Goal: Task Accomplishment & Management: Use online tool/utility

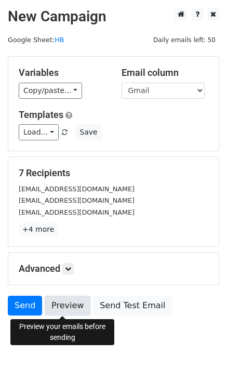
click at [61, 306] on link "Preview" at bounding box center [68, 305] width 46 height 20
click at [53, 302] on link "Preview" at bounding box center [68, 305] width 46 height 20
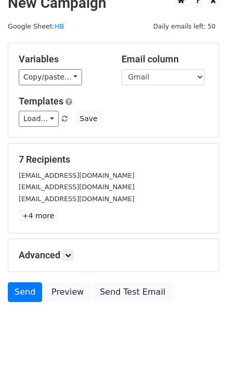
scroll to position [36, 0]
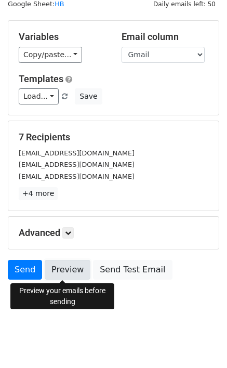
click at [69, 275] on link "Preview" at bounding box center [68, 270] width 46 height 20
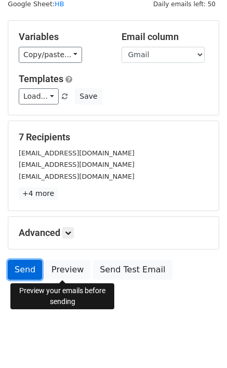
click at [28, 271] on link "Send" at bounding box center [25, 270] width 34 height 20
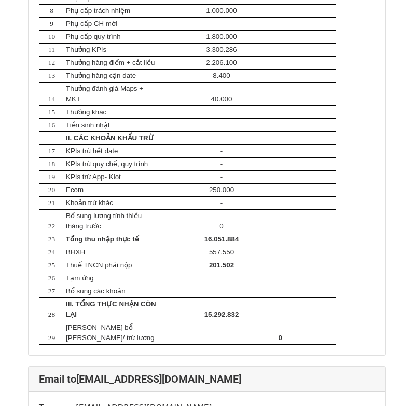
scroll to position [415, 0]
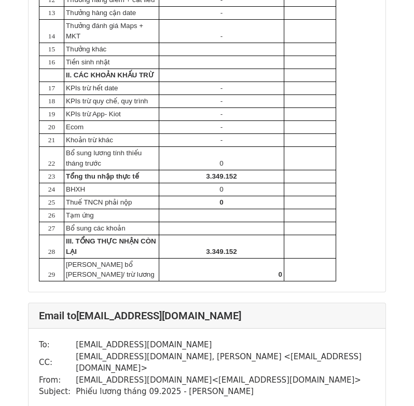
scroll to position [3847, 0]
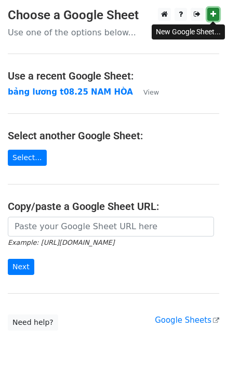
click at [214, 11] on icon at bounding box center [213, 13] width 6 height 7
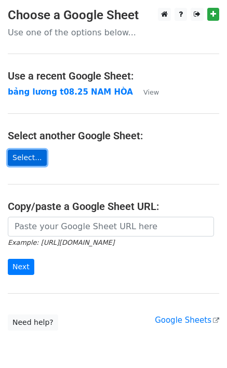
click at [26, 162] on link "Select..." at bounding box center [27, 158] width 39 height 16
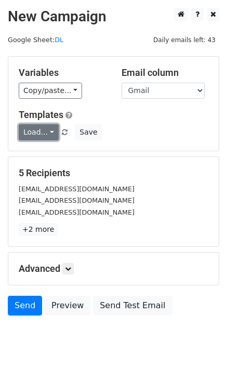
click at [44, 128] on link "Load..." at bounding box center [39, 132] width 40 height 16
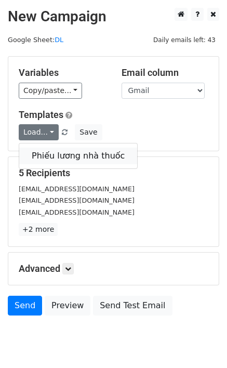
click at [58, 150] on link "Phiếu lương nhà thuốc" at bounding box center [78, 155] width 118 height 17
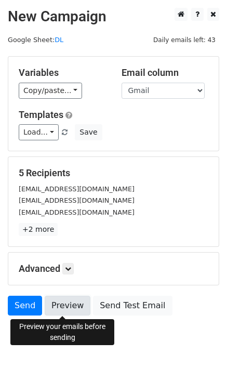
click at [63, 304] on link "Preview" at bounding box center [68, 305] width 46 height 20
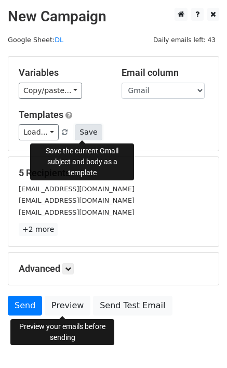
click at [86, 133] on button "Save" at bounding box center [88, 132] width 27 height 16
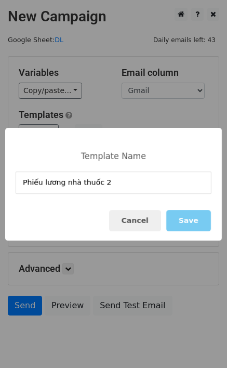
type input "Phiếu lương nhà thuốc 2"
click at [193, 219] on button "Save" at bounding box center [188, 220] width 45 height 21
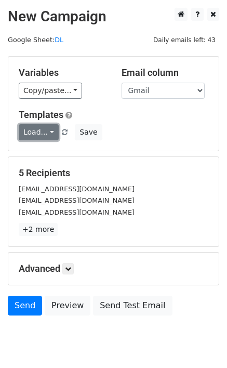
click at [42, 134] on link "Load..." at bounding box center [39, 132] width 40 height 16
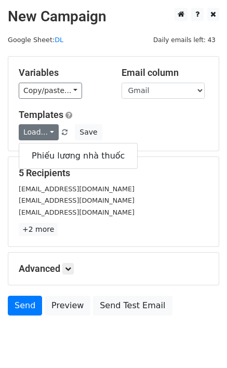
click at [161, 127] on div "Load... Phiếu lương nhà thuốc Save" at bounding box center [113, 132] width 205 height 16
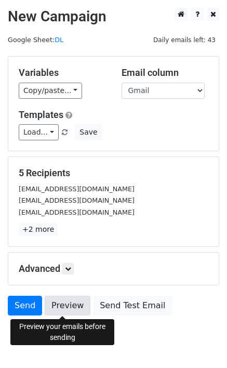
click at [75, 304] on link "Preview" at bounding box center [68, 305] width 46 height 20
click at [64, 300] on link "Preview" at bounding box center [68, 305] width 46 height 20
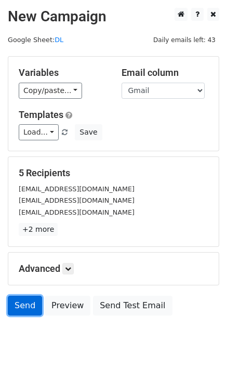
click at [23, 303] on link "Send" at bounding box center [25, 305] width 34 height 20
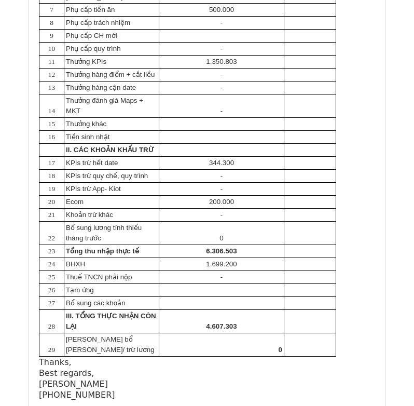
scroll to position [467, 0]
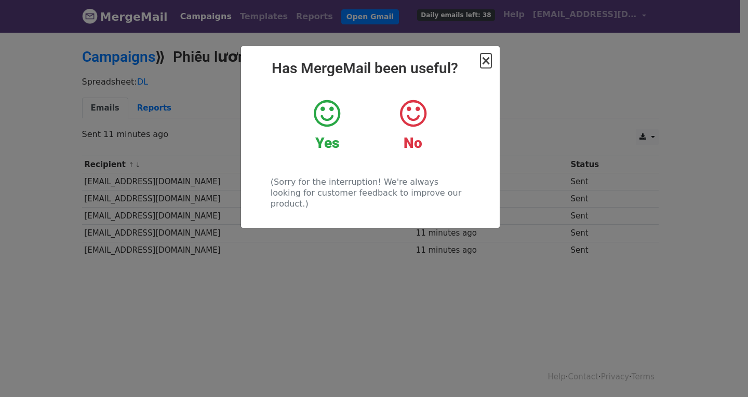
click at [488, 64] on span "×" at bounding box center [485, 60] width 10 height 15
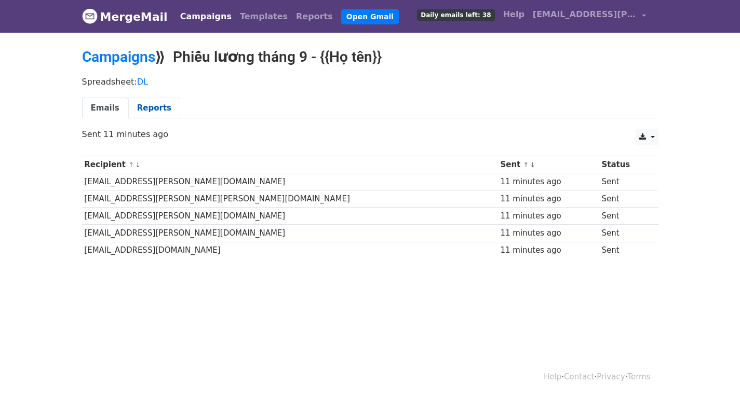
click at [148, 111] on link "Reports" at bounding box center [154, 108] width 52 height 21
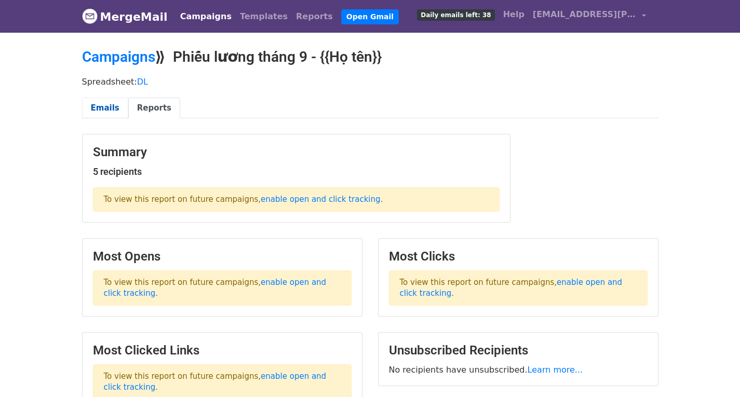
click at [103, 110] on link "Emails" at bounding box center [105, 108] width 46 height 21
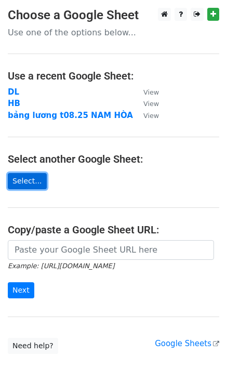
click at [22, 185] on link "Select..." at bounding box center [27, 181] width 39 height 16
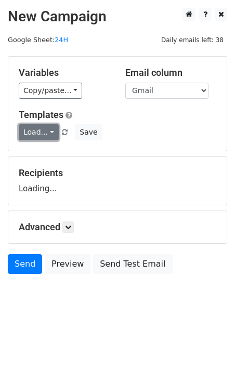
click at [43, 136] on link "Load..." at bounding box center [39, 132] width 40 height 16
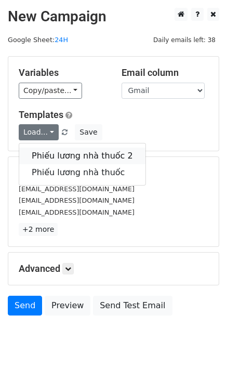
click at [57, 155] on link "Phiếu lương nhà thuốc 2" at bounding box center [82, 155] width 126 height 17
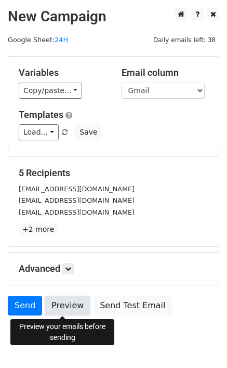
click at [64, 304] on link "Preview" at bounding box center [68, 305] width 46 height 20
click at [67, 309] on link "Preview" at bounding box center [68, 305] width 46 height 20
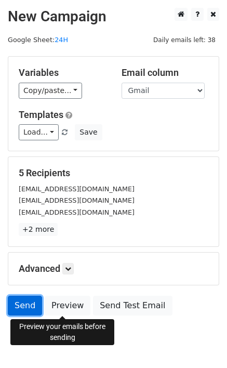
click at [30, 303] on link "Send" at bounding box center [25, 305] width 34 height 20
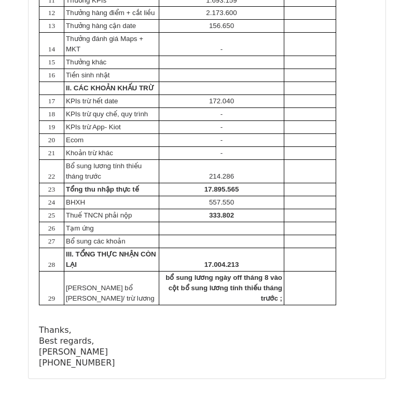
scroll to position [3694, 0]
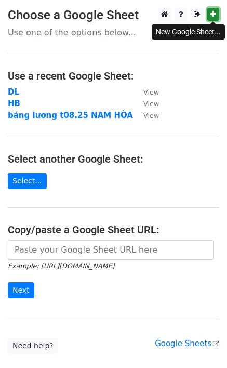
click at [214, 10] on link at bounding box center [213, 14] width 12 height 13
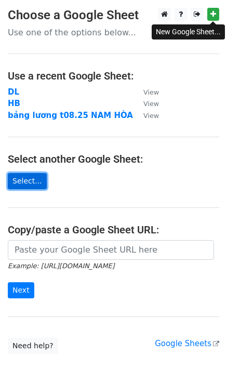
click at [20, 181] on link "Select..." at bounding box center [27, 181] width 39 height 16
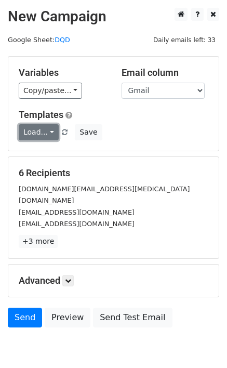
click at [48, 132] on link "Load..." at bounding box center [39, 132] width 40 height 16
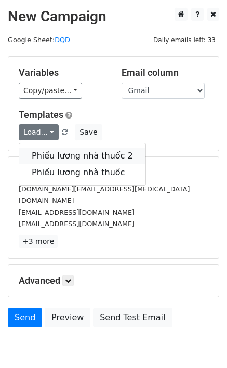
click at [69, 158] on link "Phiếu lương nhà thuốc 2" at bounding box center [82, 155] width 126 height 17
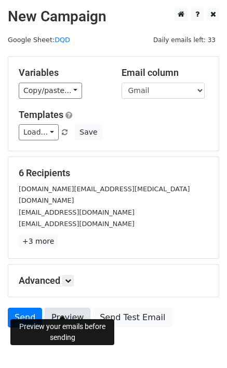
click at [68, 307] on link "Preview" at bounding box center [68, 317] width 46 height 20
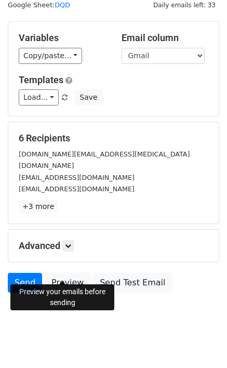
scroll to position [36, 0]
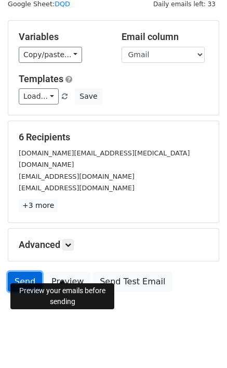
click at [30, 271] on link "Send" at bounding box center [25, 281] width 34 height 20
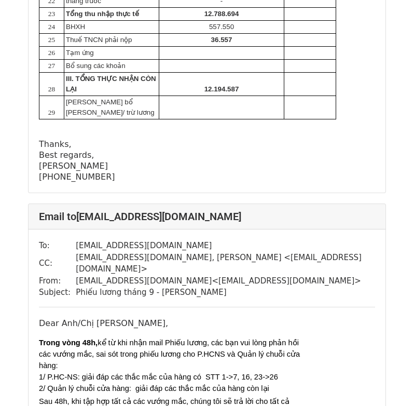
scroll to position [3893, 0]
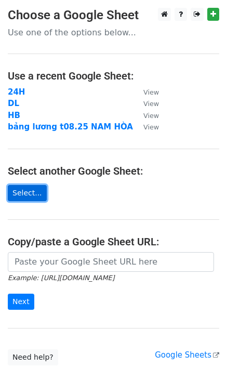
click at [28, 196] on link "Select..." at bounding box center [27, 193] width 39 height 16
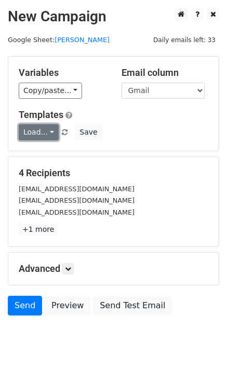
click at [49, 135] on link "Load..." at bounding box center [39, 132] width 40 height 16
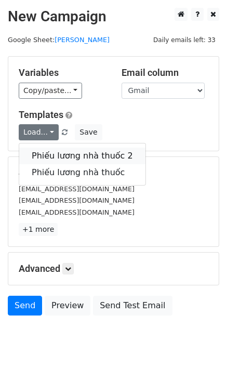
click at [64, 156] on link "Phiếu lương nhà thuốc 2" at bounding box center [82, 155] width 126 height 17
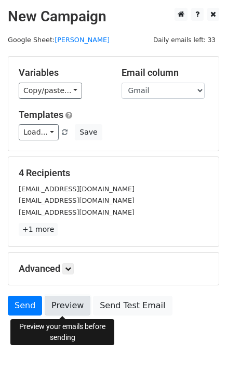
click at [62, 305] on link "Preview" at bounding box center [68, 305] width 46 height 20
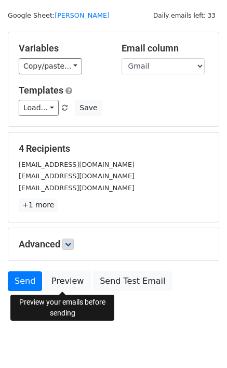
scroll to position [36, 0]
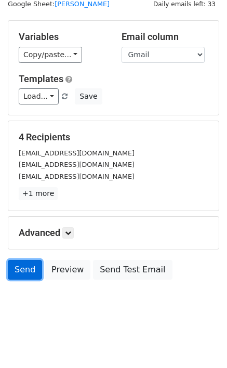
click at [20, 271] on link "Send" at bounding box center [25, 270] width 34 height 20
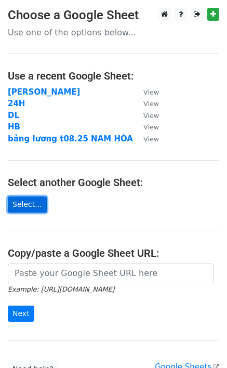
click at [22, 206] on link "Select..." at bounding box center [27, 204] width 39 height 16
click at [28, 209] on link "Select..." at bounding box center [27, 204] width 39 height 16
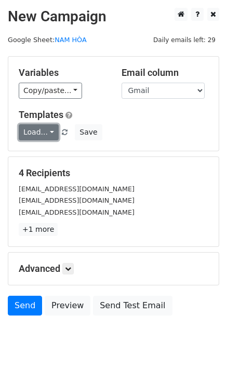
click at [48, 131] on link "Load..." at bounding box center [39, 132] width 40 height 16
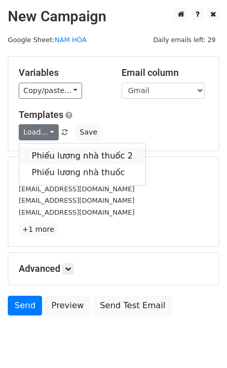
click at [64, 156] on link "Phiếu lương nhà thuốc 2" at bounding box center [82, 155] width 126 height 17
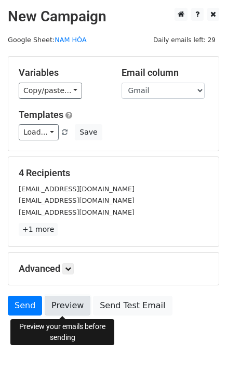
click at [53, 304] on link "Preview" at bounding box center [68, 305] width 46 height 20
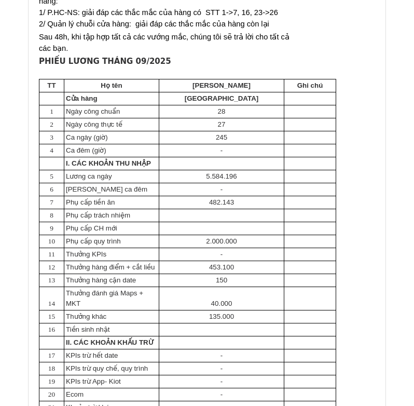
scroll to position [1822, 0]
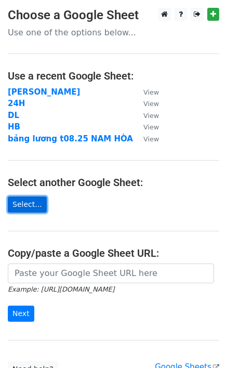
click at [21, 199] on link "Select..." at bounding box center [27, 204] width 39 height 16
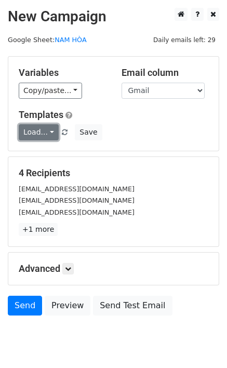
click at [44, 129] on link "Load..." at bounding box center [39, 132] width 40 height 16
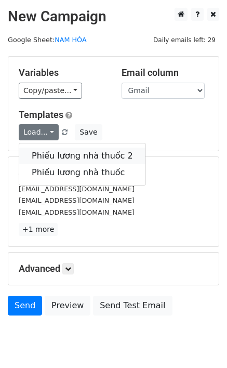
click at [52, 155] on link "Phiếu lương nhà thuốc 2" at bounding box center [82, 155] width 126 height 17
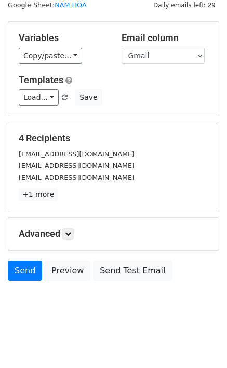
scroll to position [36, 0]
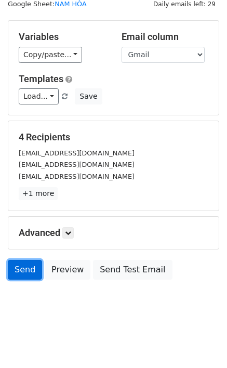
click at [25, 267] on link "Send" at bounding box center [25, 270] width 34 height 20
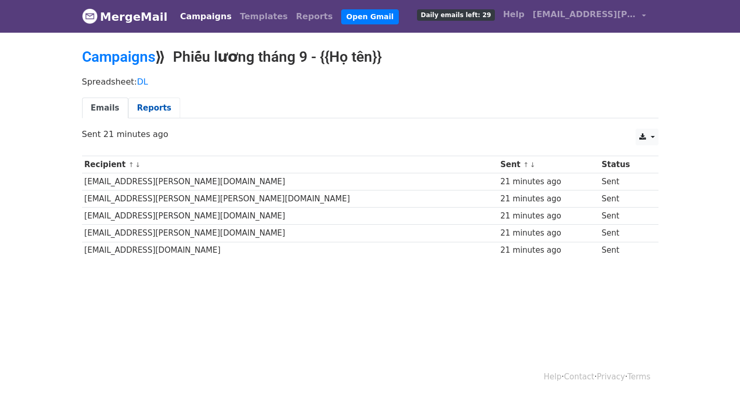
click at [152, 109] on link "Reports" at bounding box center [154, 108] width 52 height 21
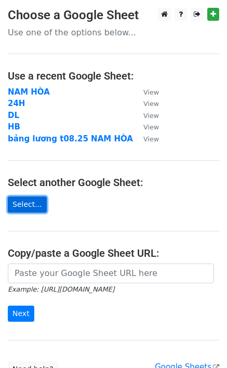
click at [22, 203] on link "Select..." at bounding box center [27, 204] width 39 height 16
click at [30, 206] on link "Select..." at bounding box center [27, 204] width 39 height 16
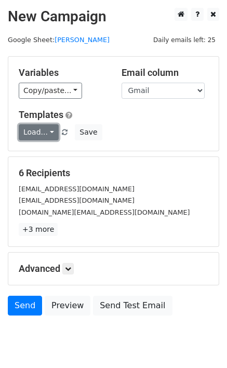
click at [45, 132] on link "Load..." at bounding box center [39, 132] width 40 height 16
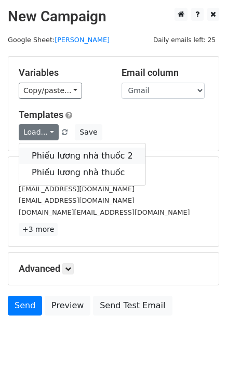
click at [55, 147] on link "Phiếu lương nhà thuốc 2" at bounding box center [82, 155] width 126 height 17
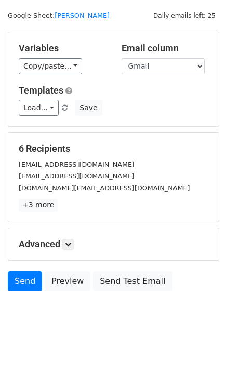
scroll to position [36, 0]
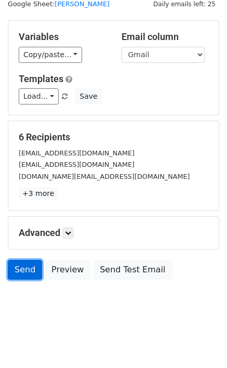
click at [22, 268] on link "Send" at bounding box center [25, 270] width 34 height 20
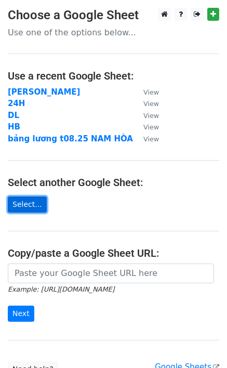
click at [24, 207] on link "Select..." at bounding box center [27, 204] width 39 height 16
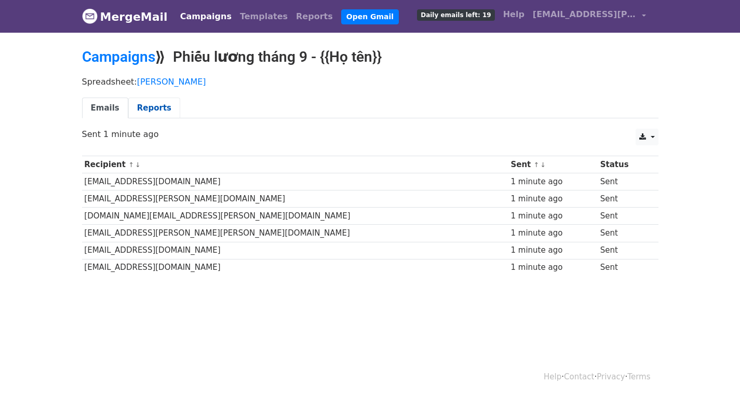
click at [150, 107] on link "Reports" at bounding box center [154, 108] width 52 height 21
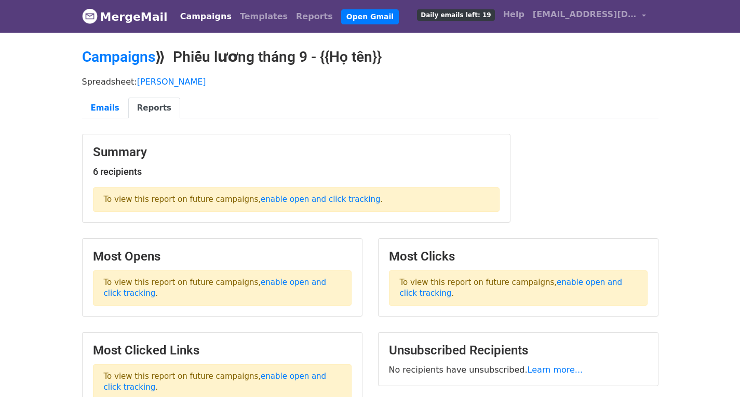
click at [452, 15] on span "Daily emails left: 19" at bounding box center [455, 14] width 77 height 11
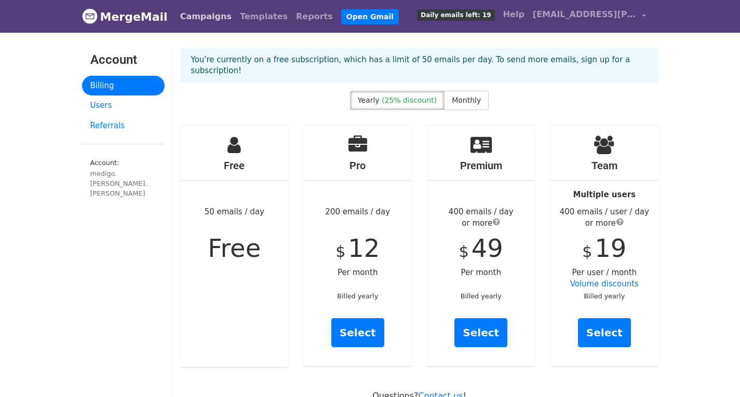
click at [204, 17] on link "Campaigns" at bounding box center [206, 16] width 60 height 21
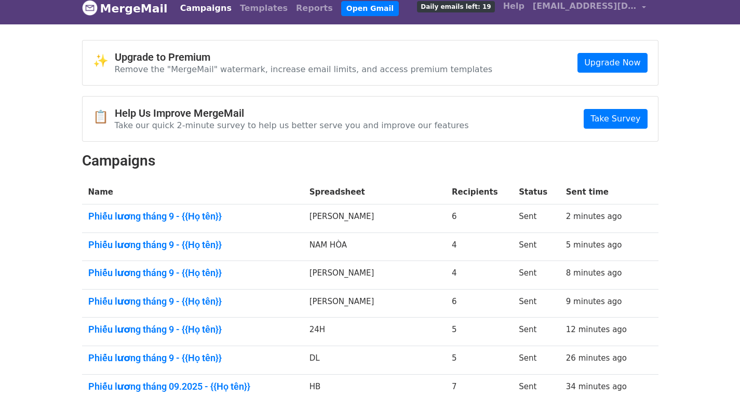
scroll to position [104, 0]
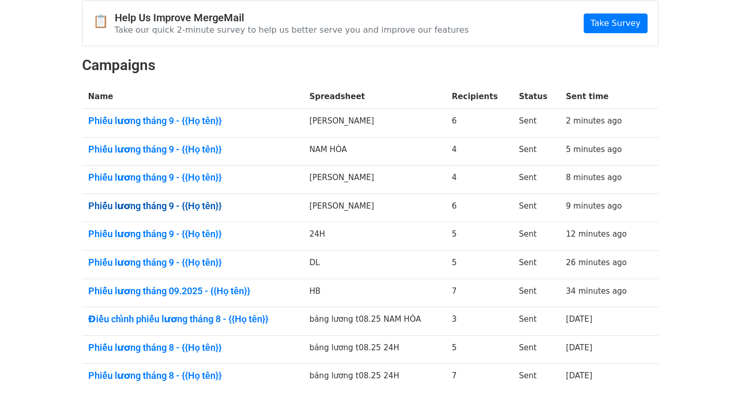
click at [172, 207] on link "Phiếu lương tháng 9 - {{Họ tên}}" at bounding box center [192, 205] width 209 height 11
click at [332, 178] on td "[PERSON_NAME]" at bounding box center [374, 180] width 142 height 29
click at [201, 174] on link "Phiếu lương tháng 9 - {{Họ tên}}" at bounding box center [192, 177] width 209 height 11
click at [197, 203] on link "Phiếu lương tháng 9 - {{Họ tên}}" at bounding box center [192, 205] width 209 height 11
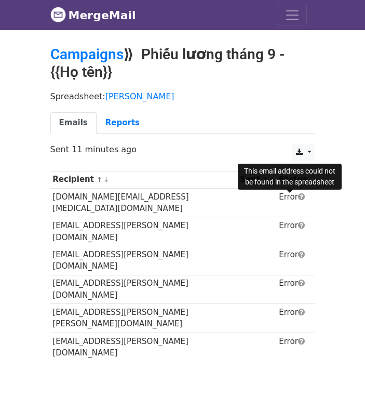
click at [298, 198] on span at bounding box center [301, 197] width 7 height 8
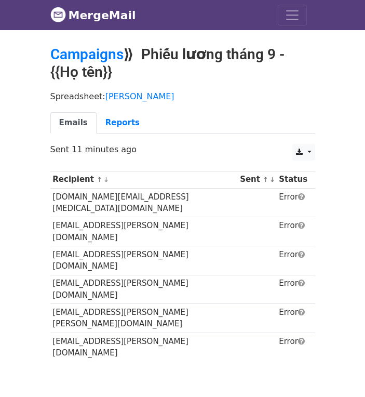
drag, startPoint x: 287, startPoint y: 198, endPoint x: 288, endPoint y: 203, distance: 5.7
click at [298, 198] on span at bounding box center [301, 197] width 7 height 8
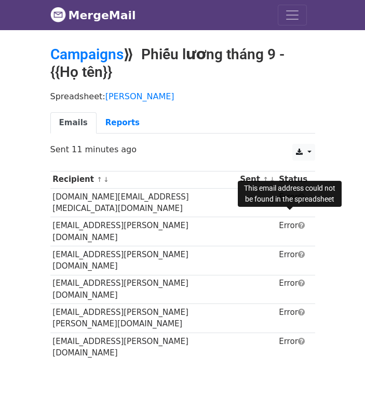
click at [298, 221] on span at bounding box center [301, 225] width 7 height 8
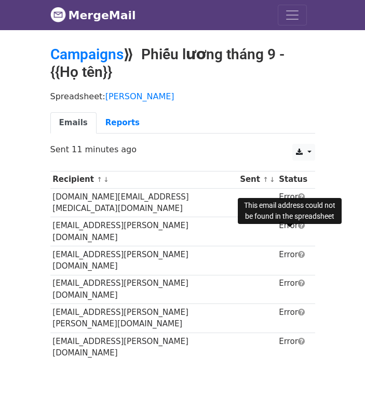
click at [298, 250] on span at bounding box center [301, 254] width 7 height 8
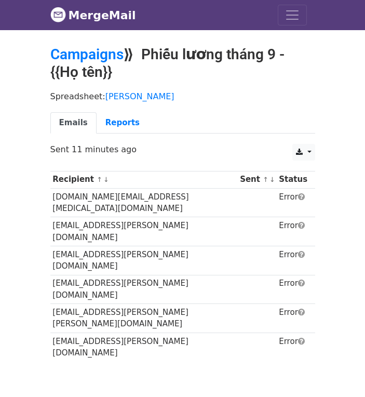
click at [292, 304] on td "Error" at bounding box center [292, 318] width 33 height 29
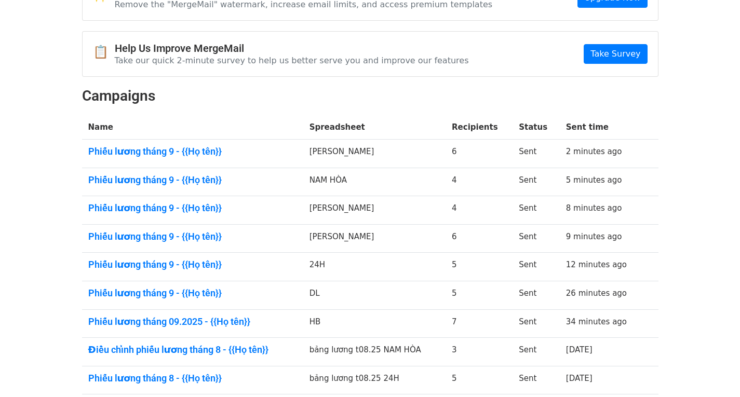
scroll to position [54, 0]
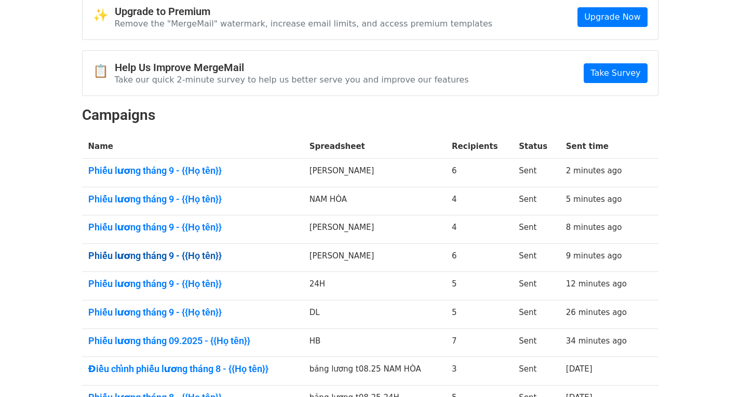
click at [202, 256] on link "Phiếu lương tháng 9 - {{Họ tên}}" at bounding box center [192, 255] width 209 height 11
click at [197, 223] on link "Phiếu lương tháng 9 - {{Họ tên}}" at bounding box center [192, 227] width 209 height 11
click at [198, 224] on link "Phiếu lương tháng 9 - {{Họ tên}}" at bounding box center [192, 227] width 209 height 11
click at [201, 256] on link "Phiếu lương tháng 9 - {{Họ tên}}" at bounding box center [192, 255] width 209 height 11
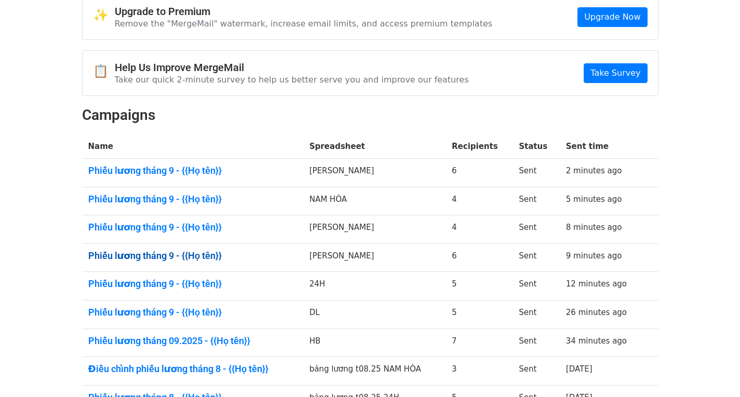
click at [201, 256] on link "Phiếu lương tháng 9 - {{Họ tên}}" at bounding box center [192, 255] width 209 height 11
click at [175, 197] on link "Phiếu lương tháng 9 - {{Họ tên}}" at bounding box center [192, 199] width 209 height 11
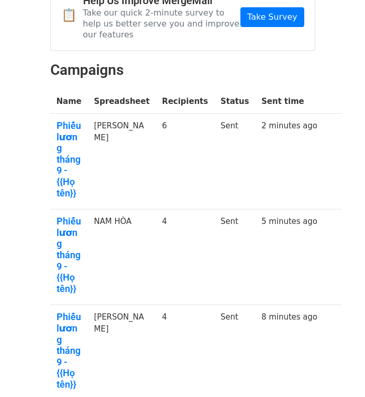
scroll to position [106, 0]
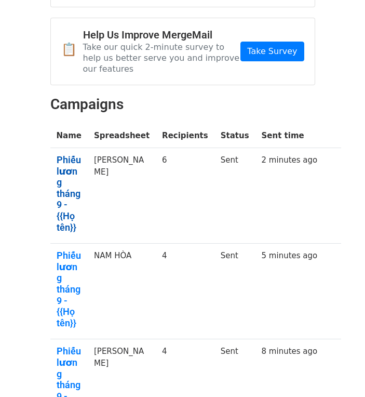
click at [71, 156] on link "Phiếu lương tháng 9 - {{Họ tên}}" at bounding box center [69, 193] width 25 height 78
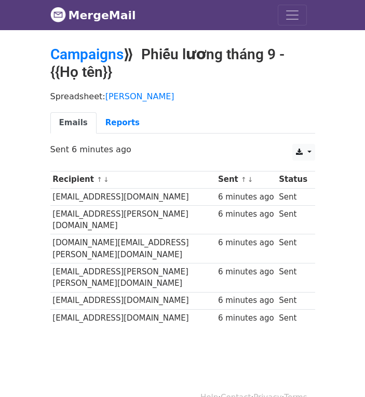
click at [134, 200] on td "quynhtram2197@gmail.com" at bounding box center [133, 196] width 166 height 17
click at [110, 118] on link "Reports" at bounding box center [123, 122] width 52 height 21
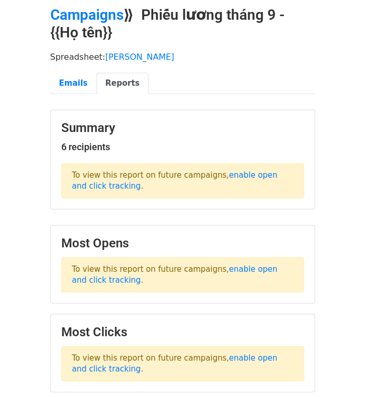
scroll to position [52, 0]
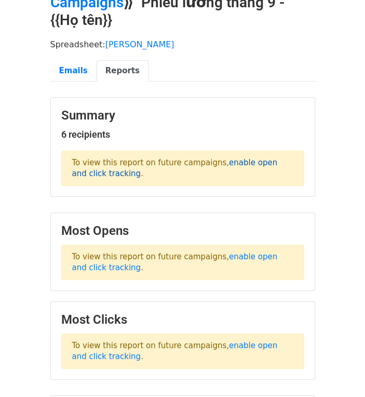
click at [239, 163] on link "enable open and click tracking" at bounding box center [175, 168] width 206 height 20
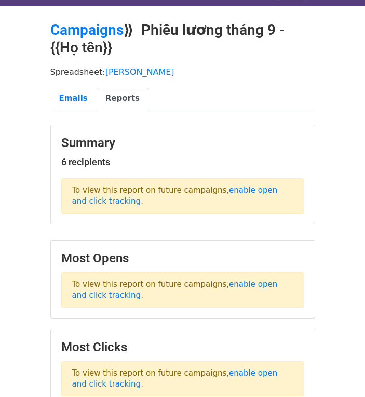
scroll to position [0, 0]
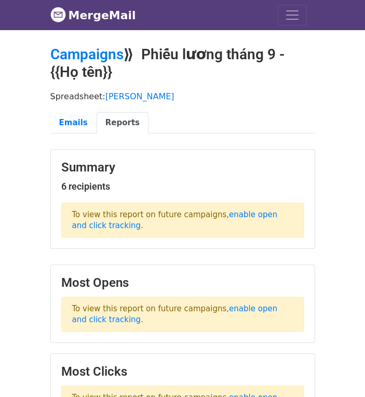
drag, startPoint x: 97, startPoint y: 188, endPoint x: 9, endPoint y: 7, distance: 201.5
click at [97, 188] on h5 "6 recipients" at bounding box center [182, 186] width 243 height 11
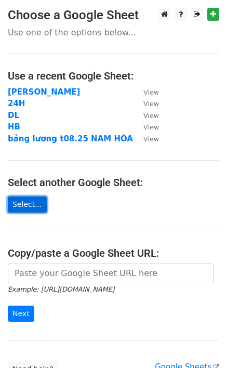
click at [24, 207] on link "Select..." at bounding box center [27, 204] width 39 height 16
click at [28, 205] on link "Select..." at bounding box center [27, 204] width 39 height 16
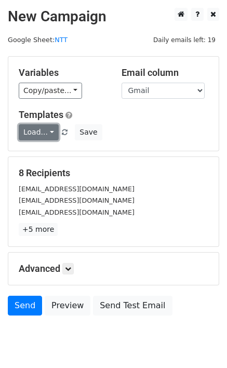
click at [38, 134] on link "Load..." at bounding box center [39, 132] width 40 height 16
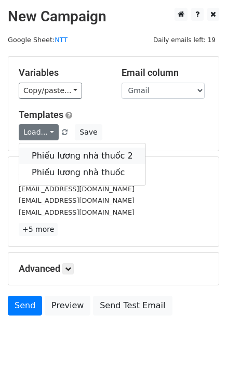
click at [52, 156] on link "Phiếu lương nhà thuốc 2" at bounding box center [82, 155] width 126 height 17
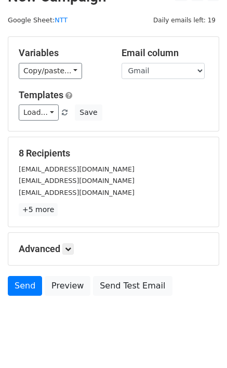
scroll to position [36, 0]
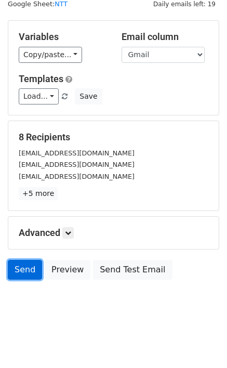
click at [18, 269] on link "Send" at bounding box center [25, 270] width 34 height 20
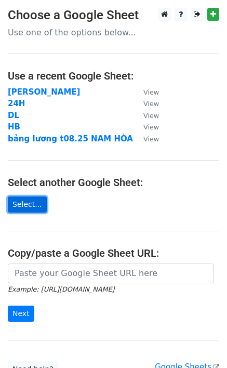
click at [26, 205] on link "Select..." at bounding box center [27, 204] width 39 height 16
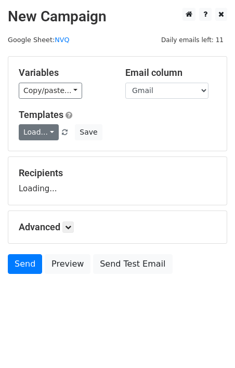
click at [26, 132] on link "Load..." at bounding box center [39, 132] width 40 height 16
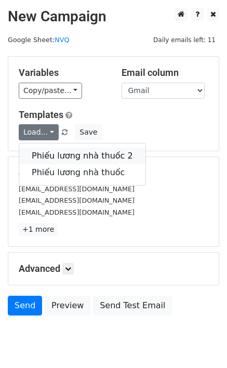
click at [48, 154] on link "Phiếu lương nhà thuốc 2" at bounding box center [82, 155] width 126 height 17
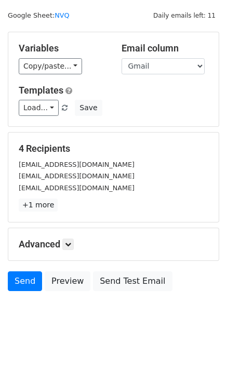
scroll to position [36, 0]
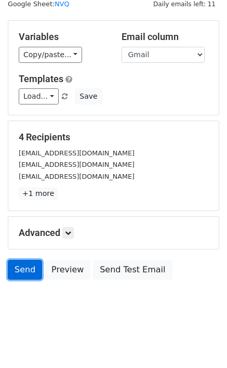
click at [29, 270] on link "Send" at bounding box center [25, 270] width 34 height 20
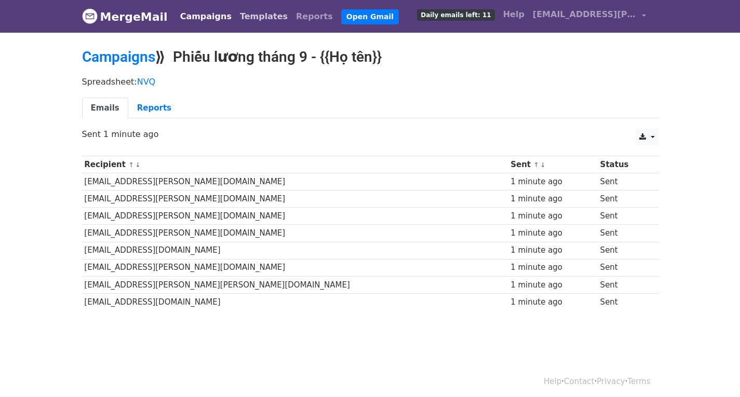
click at [240, 20] on link "Templates" at bounding box center [264, 16] width 56 height 21
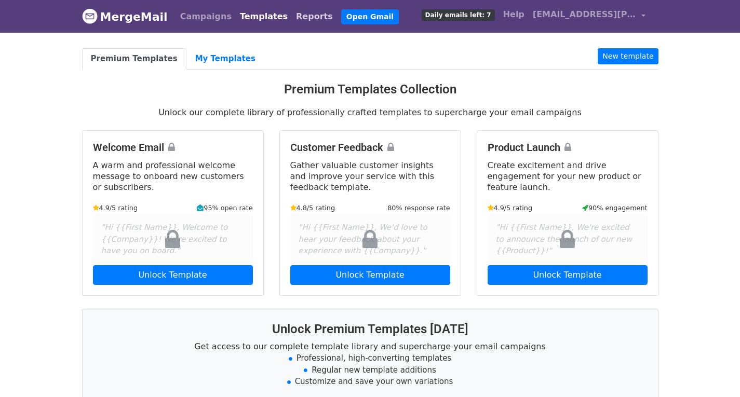
drag, startPoint x: 277, startPoint y: 13, endPoint x: 265, endPoint y: 16, distance: 12.1
click at [292, 13] on link "Reports" at bounding box center [314, 16] width 45 height 21
click at [196, 20] on link "Campaigns" at bounding box center [206, 16] width 60 height 21
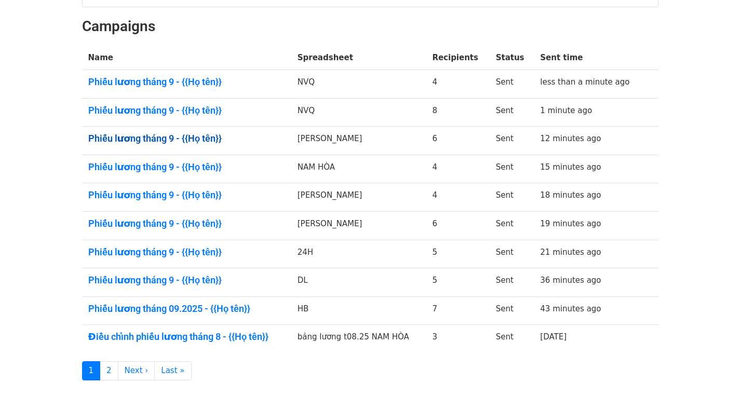
scroll to position [156, 0]
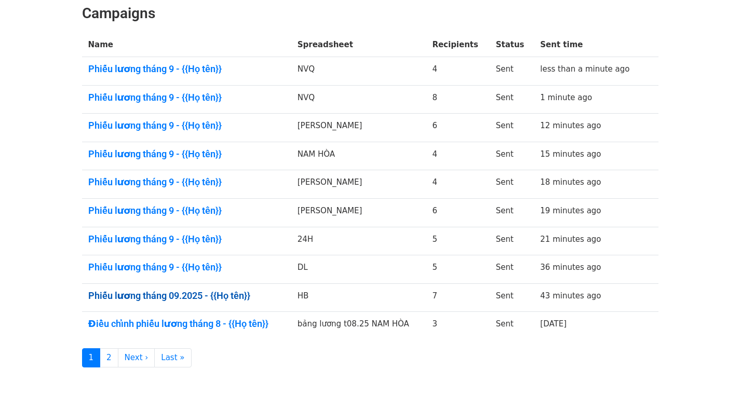
click at [205, 296] on link "Phiếu lương tháng 09.2025 - {{Họ tên}}" at bounding box center [186, 295] width 197 height 11
click at [88, 262] on link "Phiếu lương tháng 9 - {{Họ tên}}" at bounding box center [186, 267] width 197 height 11
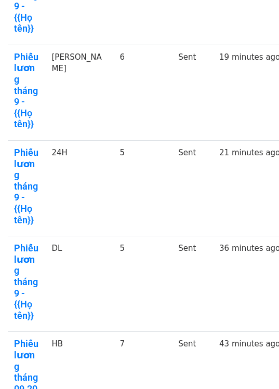
scroll to position [686, 0]
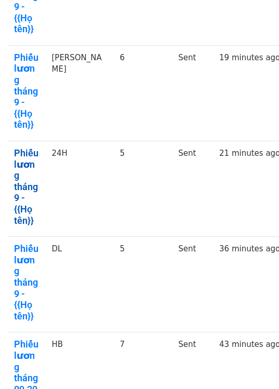
click at [28, 224] on link "Phiếu lương tháng 9 - {{Họ tên}}" at bounding box center [26, 186] width 25 height 78
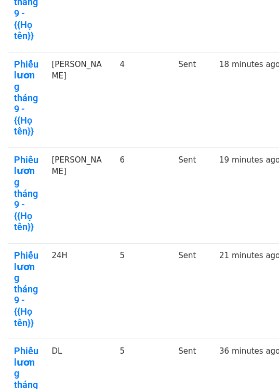
scroll to position [583, 0]
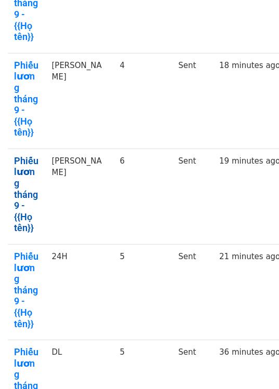
click at [20, 223] on link "Phiếu lương tháng 9 - {{Họ tên}}" at bounding box center [26, 194] width 25 height 78
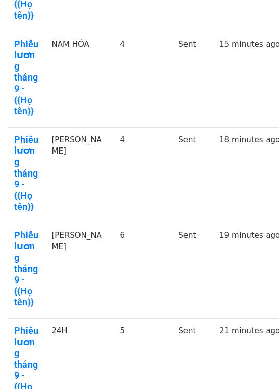
scroll to position [479, 0]
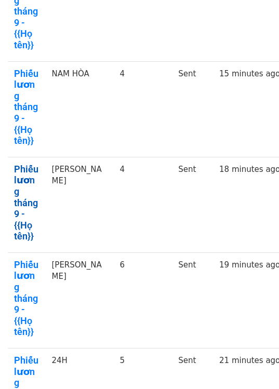
click at [25, 215] on link "Phiếu lương tháng 9 - {{Họ tên}}" at bounding box center [26, 203] width 25 height 78
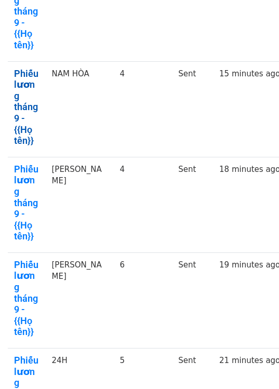
click at [24, 146] on link "Phiếu lương tháng 9 - {{Họ tên}}" at bounding box center [26, 107] width 25 height 78
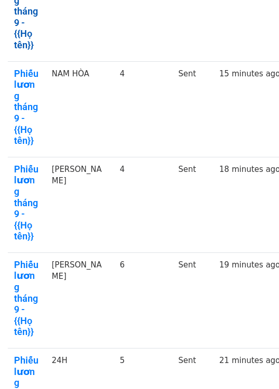
click at [30, 50] on link "Phiếu lương tháng 9 - {{Họ tên}}" at bounding box center [26, 11] width 25 height 78
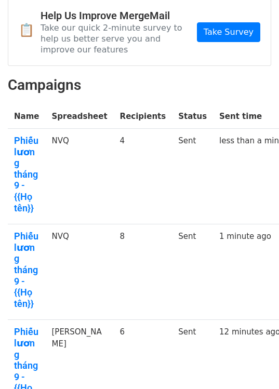
scroll to position [117, 0]
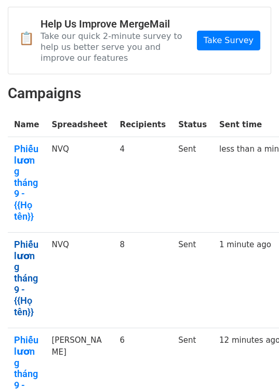
click at [18, 261] on link "Phiếu lương tháng 9 - {{Họ tên}}" at bounding box center [26, 278] width 25 height 78
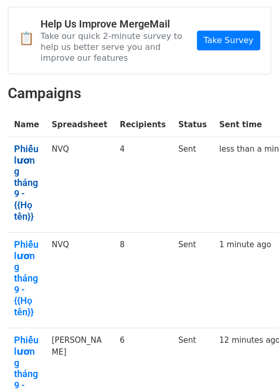
click at [26, 147] on link "Phiếu lương tháng 9 - {{Họ tên}}" at bounding box center [26, 182] width 25 height 78
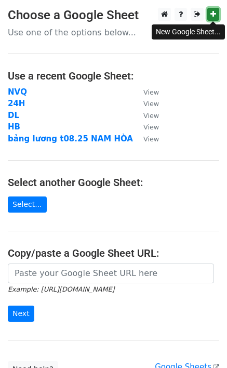
click at [216, 18] on link at bounding box center [213, 14] width 12 height 13
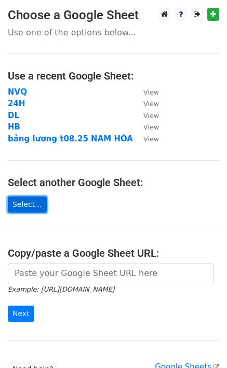
click at [24, 206] on link "Select..." at bounding box center [27, 204] width 39 height 16
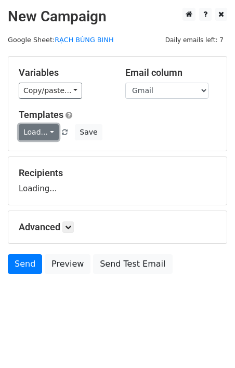
click at [37, 132] on link "Load..." at bounding box center [39, 132] width 40 height 16
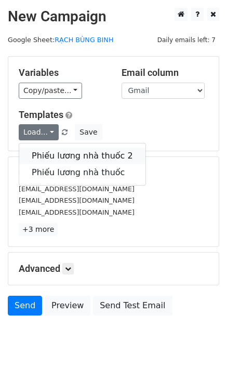
click at [56, 153] on link "Phiếu lương nhà thuốc 2" at bounding box center [82, 155] width 126 height 17
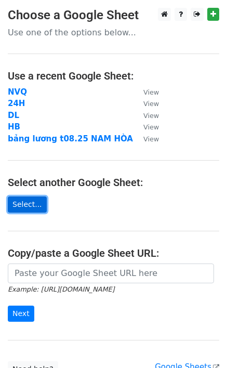
click at [24, 206] on link "Select..." at bounding box center [27, 204] width 39 height 16
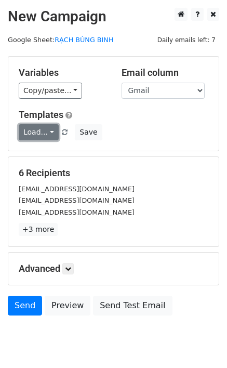
click at [27, 135] on link "Load..." at bounding box center [39, 132] width 40 height 16
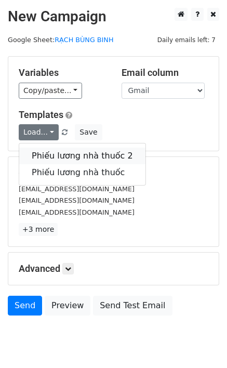
click at [35, 148] on link "Phiếu lương nhà thuốc 2" at bounding box center [82, 155] width 126 height 17
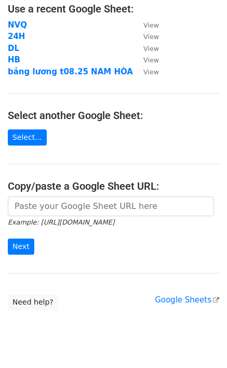
scroll to position [92, 0]
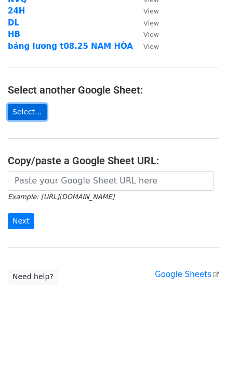
click at [17, 110] on link "Select..." at bounding box center [27, 112] width 39 height 16
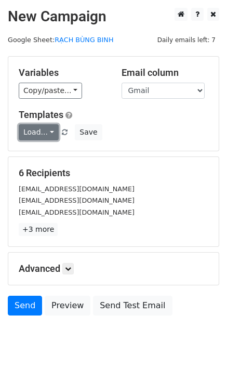
click at [45, 134] on link "Load..." at bounding box center [39, 132] width 40 height 16
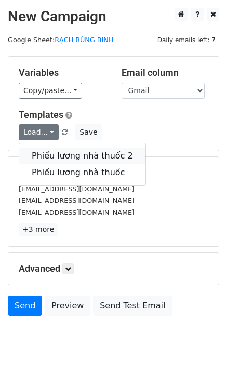
click at [60, 152] on link "Phiếu lương nhà thuốc 2" at bounding box center [82, 155] width 126 height 17
